Goal: Navigation & Orientation: Find specific page/section

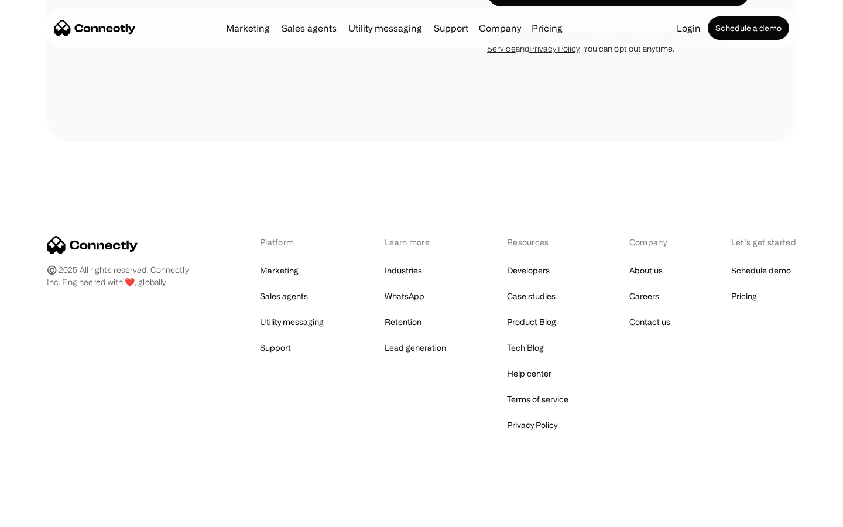
scroll to position [1279, 0]
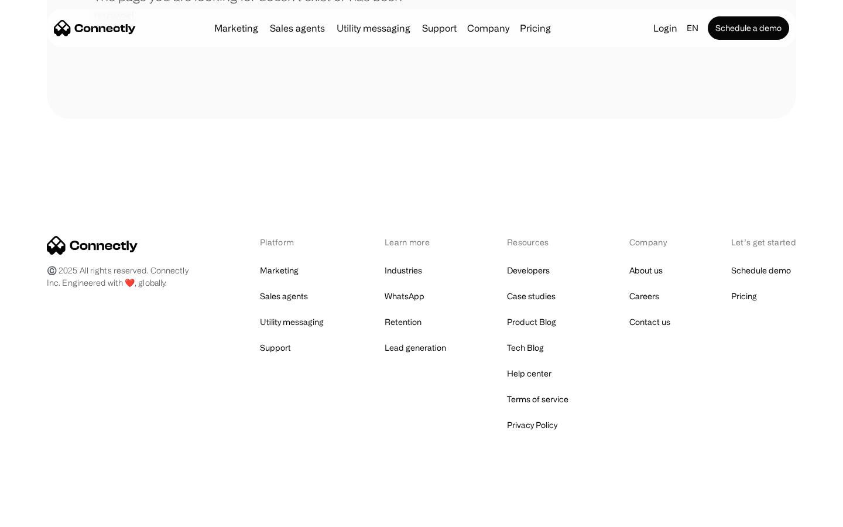
scroll to position [214, 0]
